Goal: Task Accomplishment & Management: Complete application form

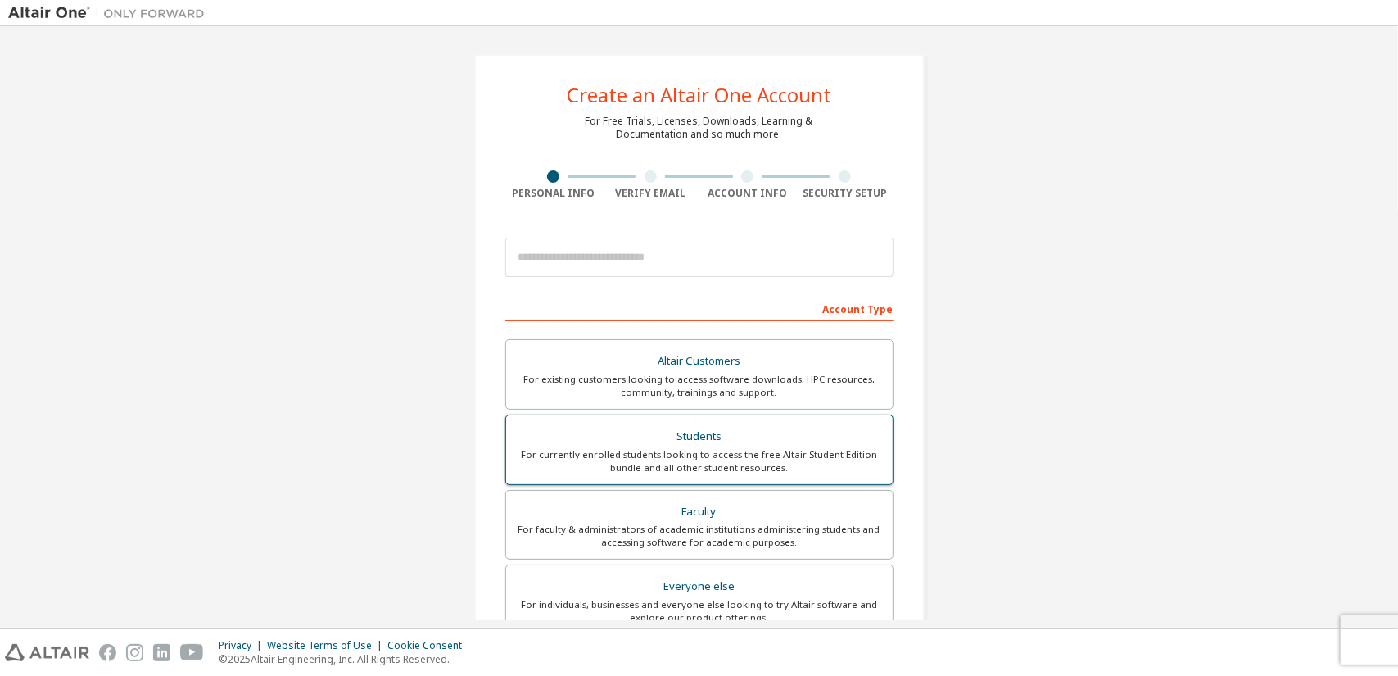
click at [689, 460] on div "For currently enrolled students looking to access the free Altair Student Editi…" at bounding box center [699, 461] width 367 height 26
click at [690, 451] on div "For currently enrolled students looking to access the free Altair Student Editi…" at bounding box center [699, 461] width 367 height 26
